Goal: Information Seeking & Learning: Learn about a topic

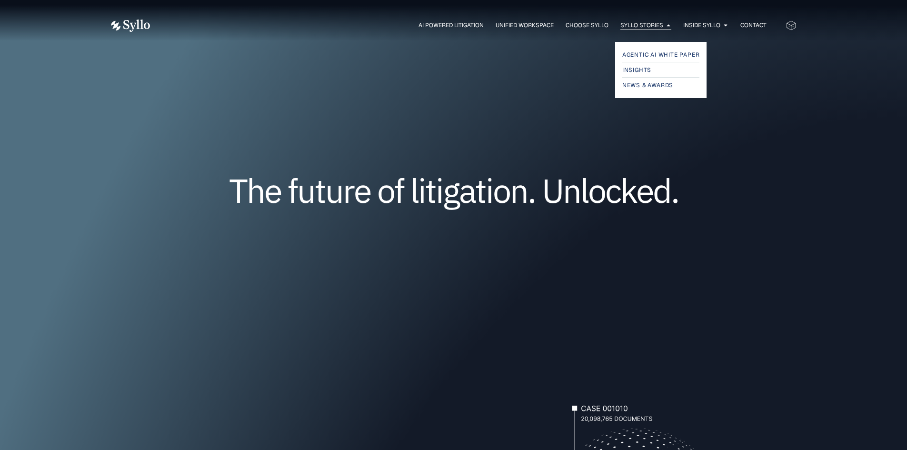
click at [639, 24] on span "Syllo Stories" at bounding box center [641, 25] width 43 height 9
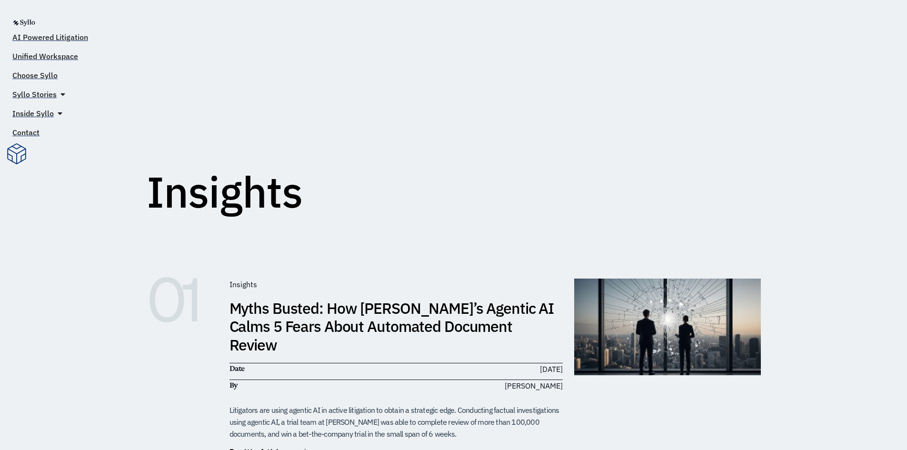
click at [244, 213] on h1 "Insights" at bounding box center [225, 191] width 156 height 43
